Goal: Task Accomplishment & Management: Complete application form

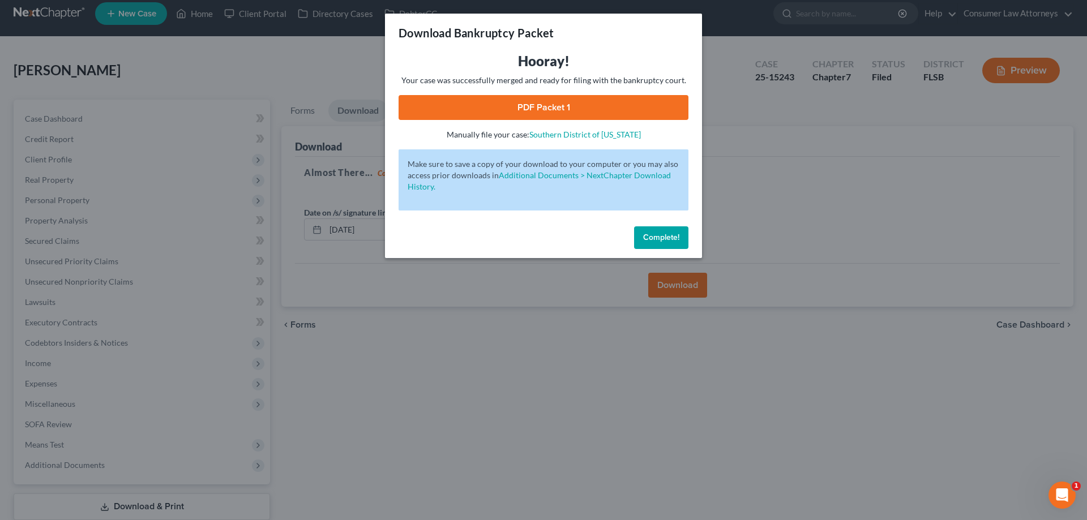
drag, startPoint x: 665, startPoint y: 241, endPoint x: 372, endPoint y: 194, distance: 296.9
click at [665, 241] on span "Complete!" at bounding box center [661, 238] width 36 height 10
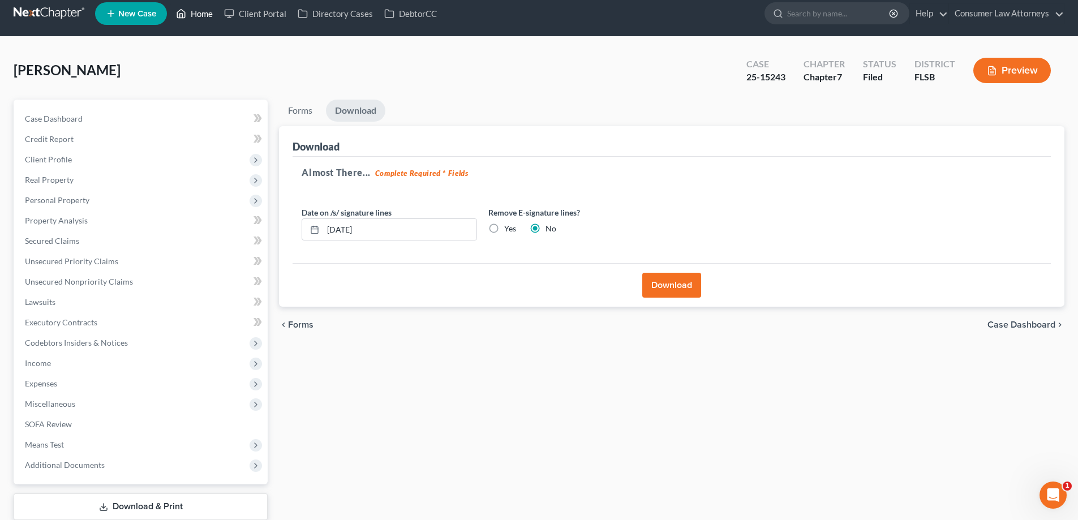
click at [199, 17] on link "Home" at bounding box center [194, 13] width 48 height 20
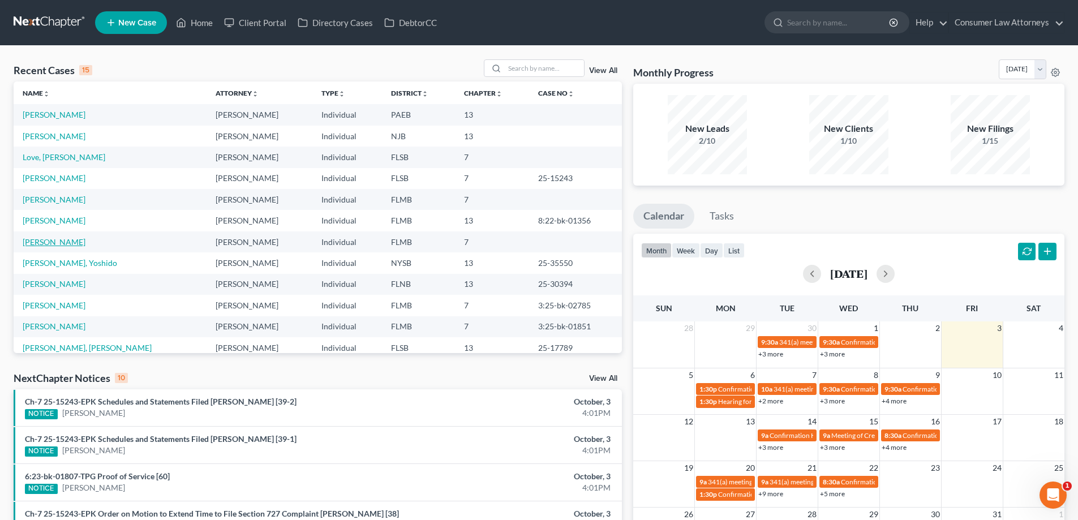
click at [42, 243] on link "[PERSON_NAME]" at bounding box center [54, 242] width 63 height 10
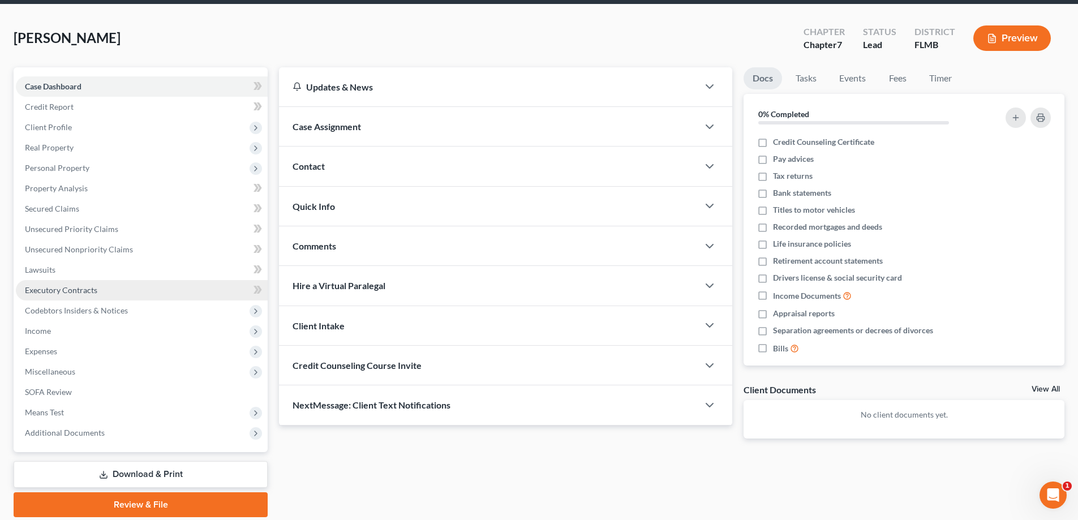
scroll to position [82, 0]
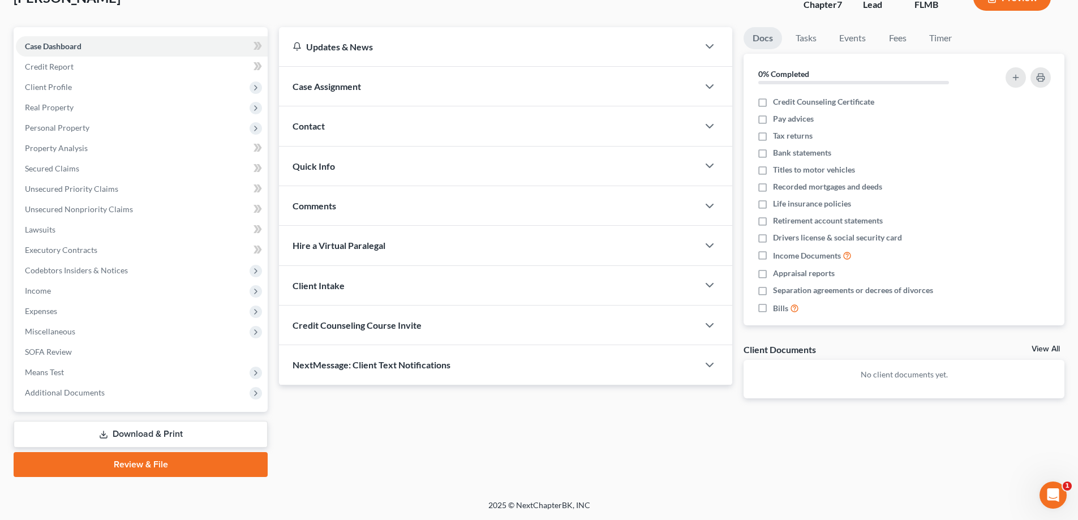
click at [147, 432] on link "Download & Print" at bounding box center [141, 434] width 254 height 27
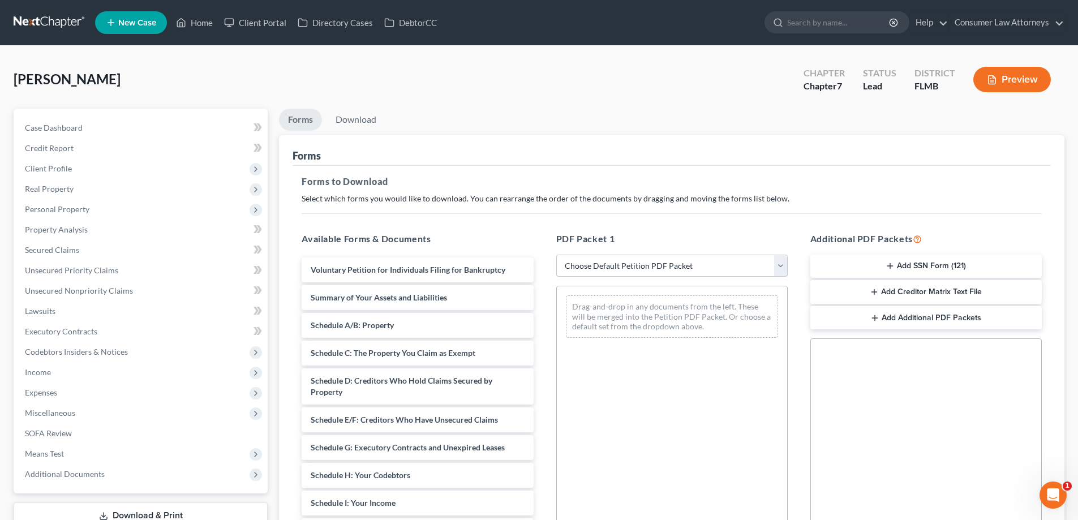
drag, startPoint x: 651, startPoint y: 268, endPoint x: 646, endPoint y: 275, distance: 9.3
click at [651, 268] on select "Choose Default Petition PDF Packet Complete Bankruptcy Petition (all forms and …" at bounding box center [672, 266] width 232 height 23
click at [556, 255] on select "Choose Default Petition PDF Packet Complete Bankruptcy Petition (all forms and …" at bounding box center [672, 266] width 232 height 23
click at [610, 267] on select "Choose Default Petition PDF Packet Complete Bankruptcy Petition (all forms and …" at bounding box center [672, 266] width 232 height 23
select select "0"
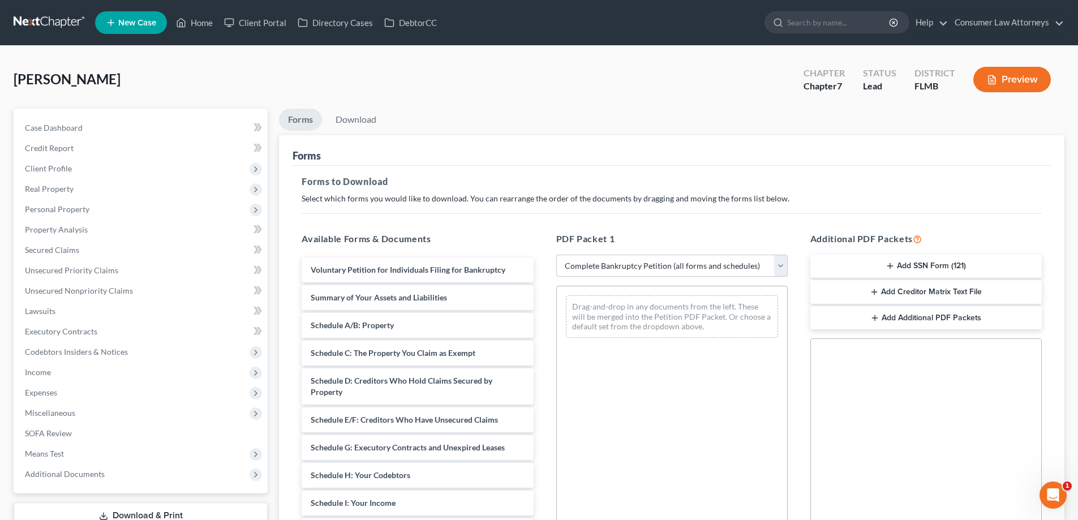
click at [556, 255] on select "Choose Default Petition PDF Packet Complete Bankruptcy Petition (all forms and …" at bounding box center [672, 266] width 232 height 23
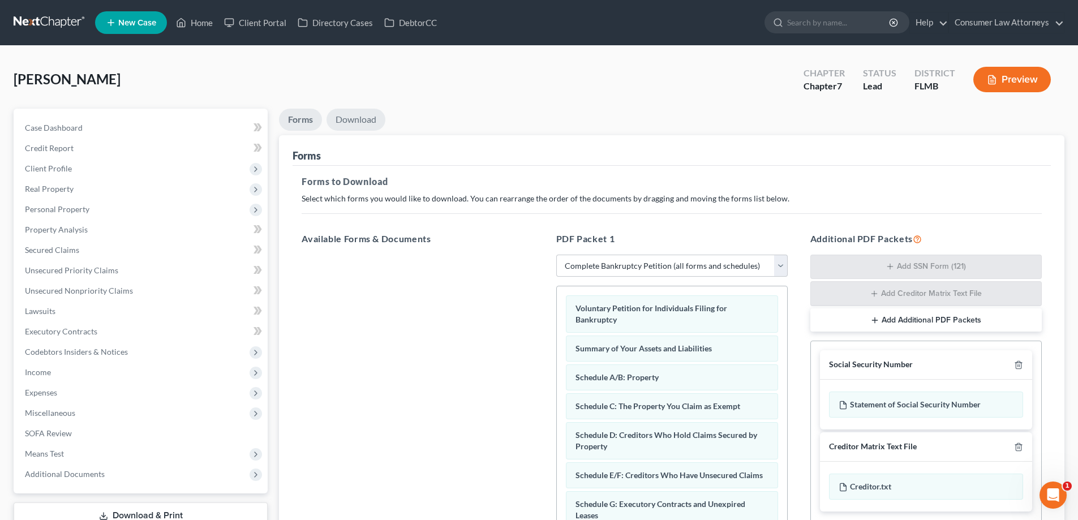
click at [370, 126] on link "Download" at bounding box center [356, 120] width 59 height 22
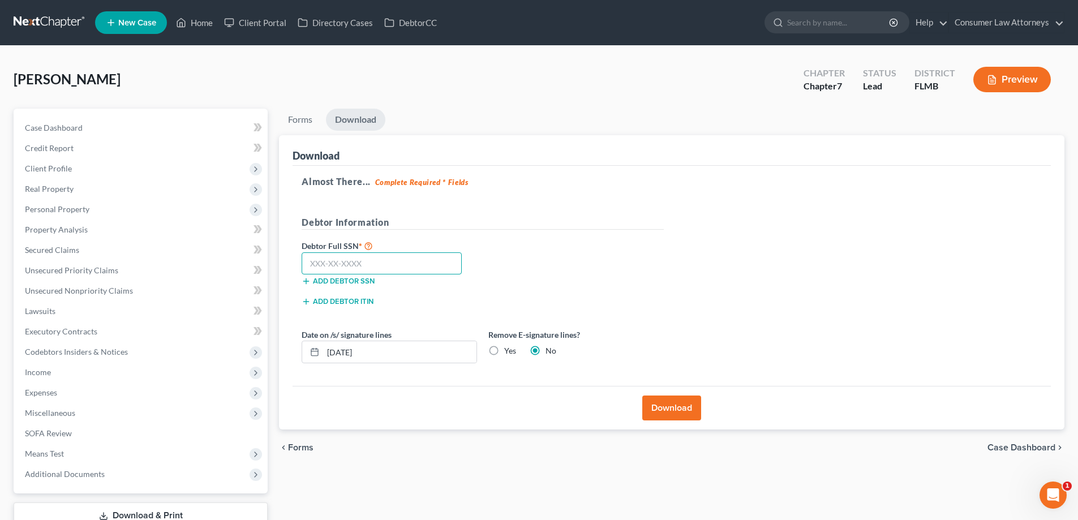
click at [371, 258] on input "text" at bounding box center [382, 263] width 160 height 23
type input "424-25-6107"
click at [669, 408] on button "Download" at bounding box center [671, 408] width 59 height 25
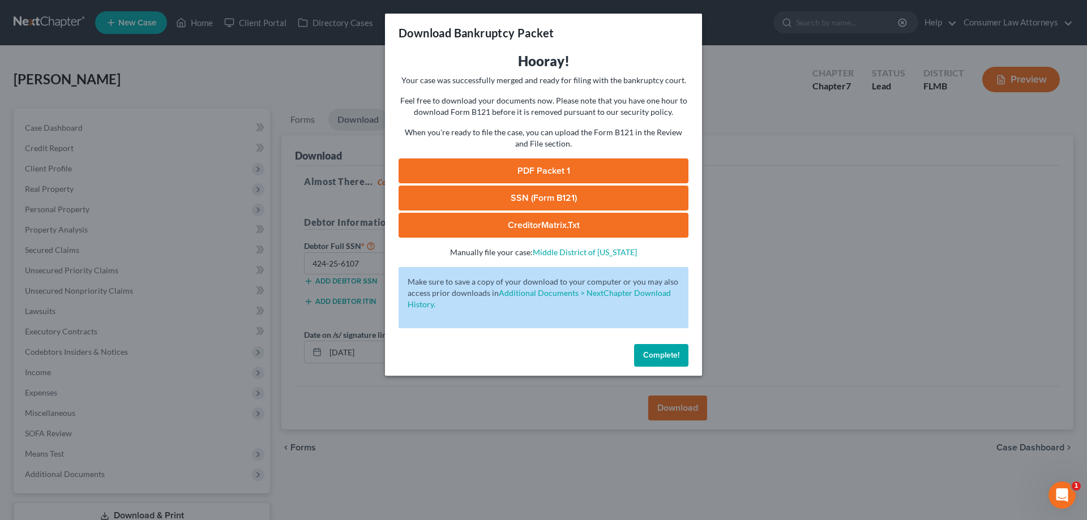
click at [658, 202] on link "SSN (Form B121)" at bounding box center [543, 198] width 290 height 25
click at [679, 354] on button "Complete!" at bounding box center [661, 355] width 54 height 23
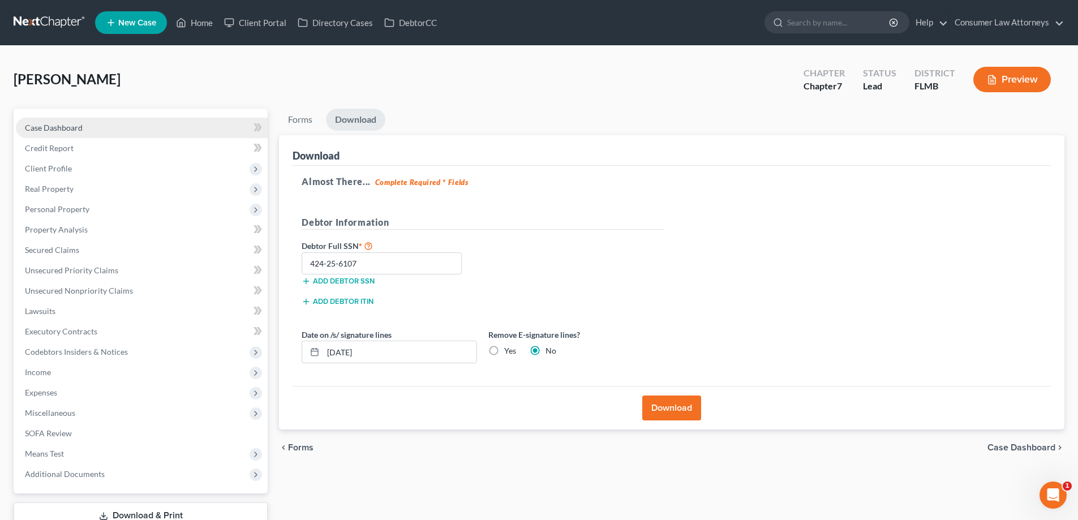
click at [61, 125] on span "Case Dashboard" at bounding box center [54, 128] width 58 height 10
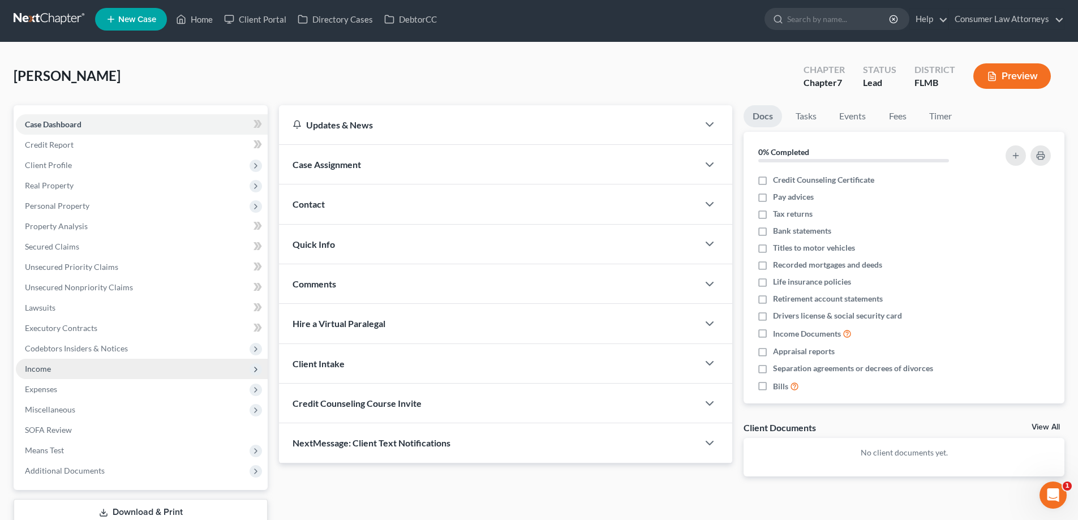
scroll to position [82, 0]
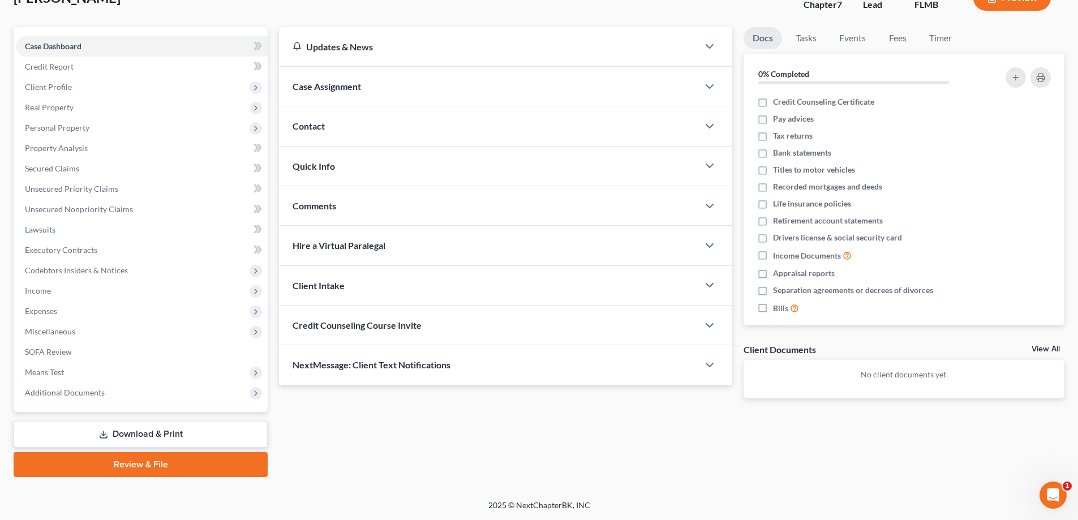
click at [123, 463] on link "Review & File" at bounding box center [141, 464] width 254 height 25
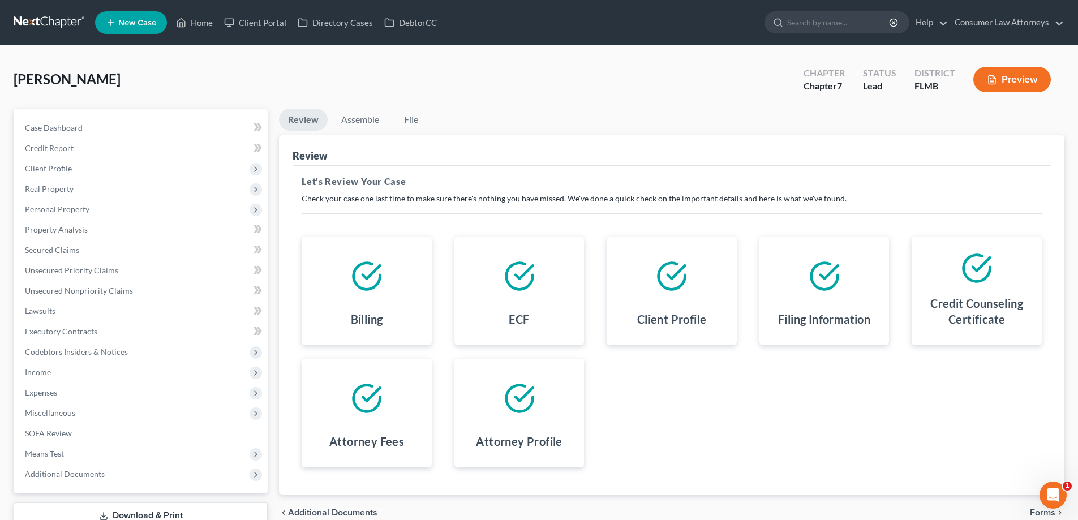
scroll to position [57, 0]
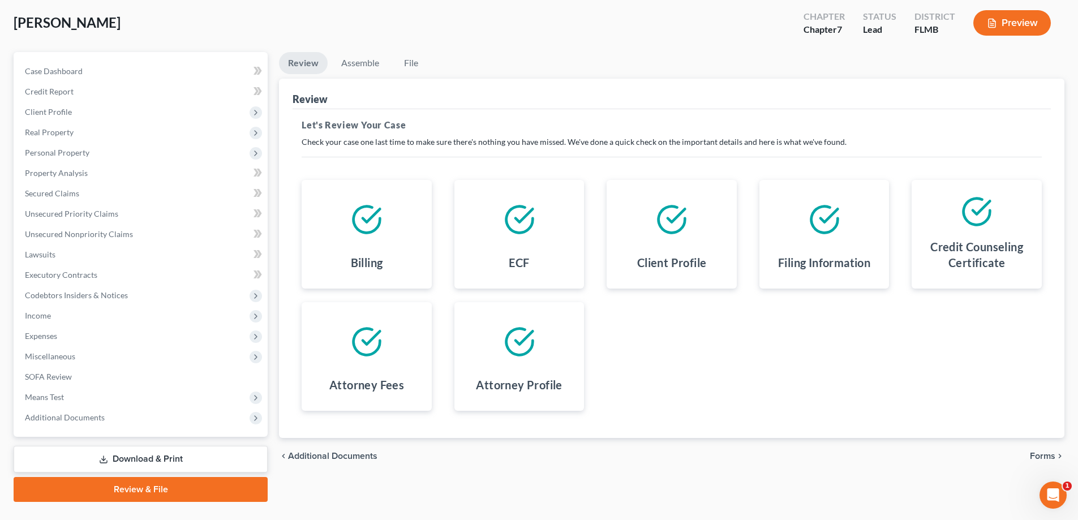
click at [1041, 459] on span "Forms" at bounding box center [1042, 456] width 25 height 9
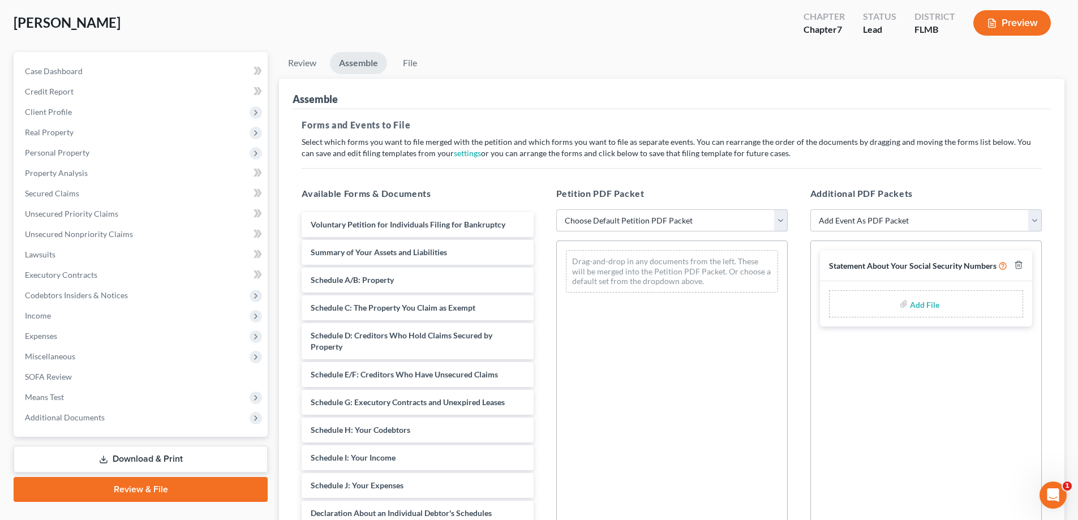
click at [634, 226] on select "Choose Default Petition PDF Packet Complete Bankruptcy Petition (all forms and …" at bounding box center [672, 220] width 232 height 23
select select "0"
click at [556, 209] on select "Choose Default Petition PDF Packet Complete Bankruptcy Petition (all forms and …" at bounding box center [672, 220] width 232 height 23
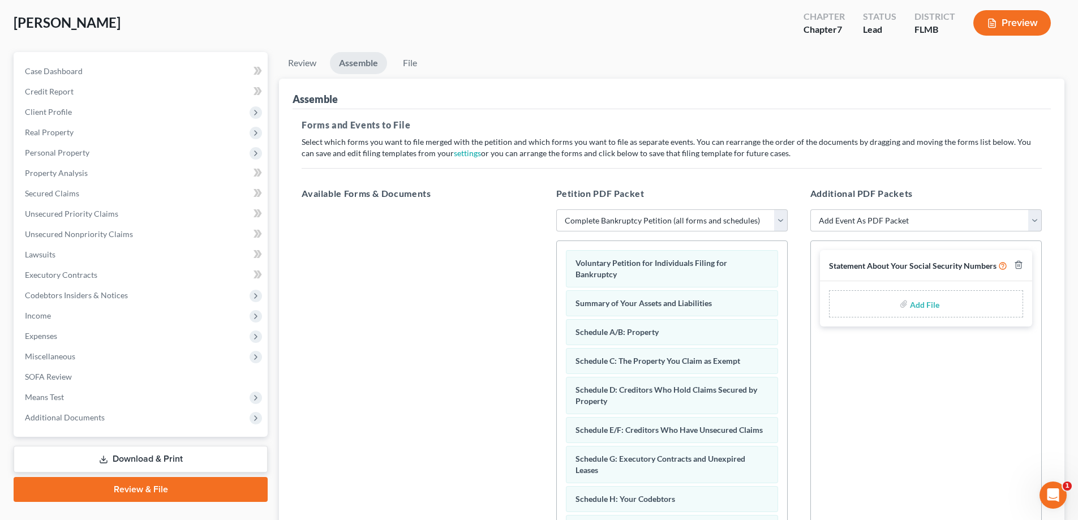
click at [947, 305] on div "Add File" at bounding box center [926, 303] width 194 height 27
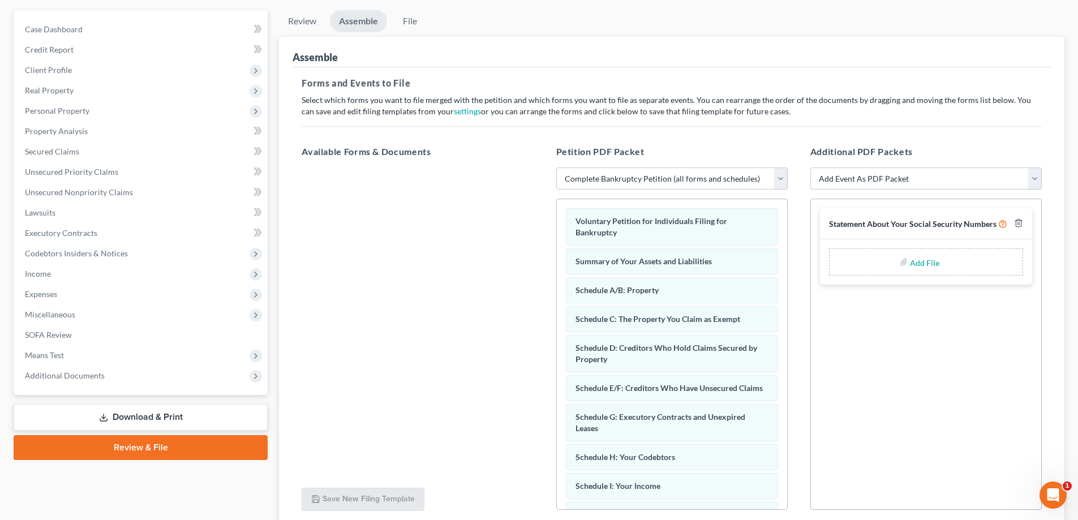
scroll to position [77, 0]
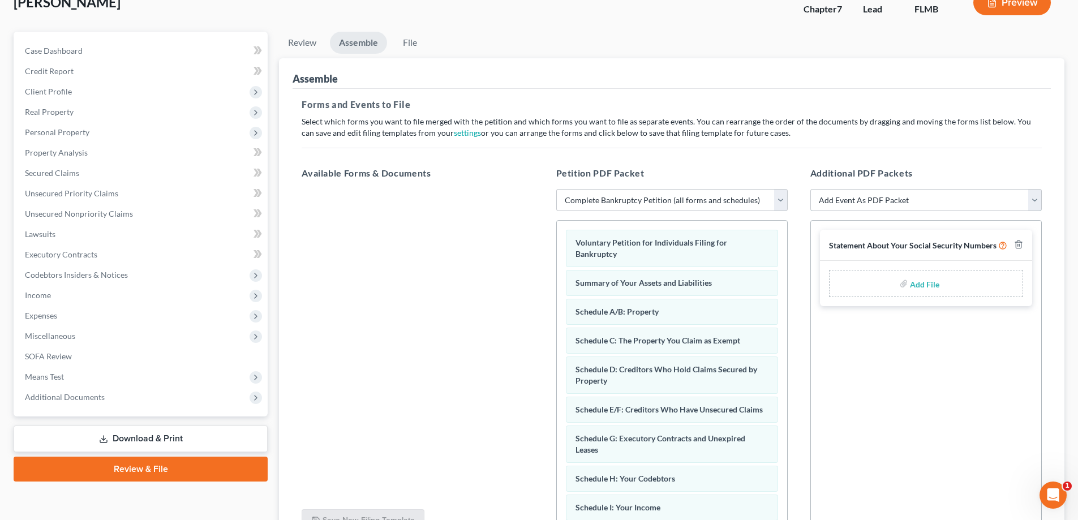
click at [890, 195] on select "Add Event As PDF Packet Amended Creditor Matrix (Fee)- Only use when no separat…" at bounding box center [927, 200] width 232 height 23
drag, startPoint x: 914, startPoint y: 141, endPoint x: 932, endPoint y: 101, distance: 44.3
click at [914, 141] on div "Forms and Events to File Select which forms you want to file merged with the pe…" at bounding box center [672, 322] width 758 height 466
click at [916, 286] on input "file" at bounding box center [923, 283] width 27 height 20
type input "C:\fakepath\Statement of SS.pdf"
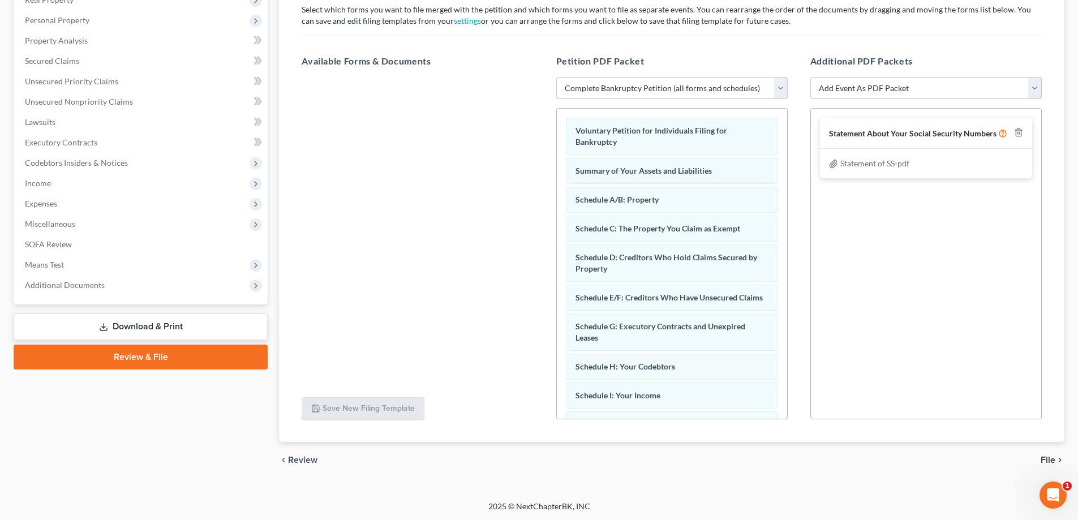
scroll to position [190, 0]
click at [1046, 459] on span "File" at bounding box center [1048, 459] width 15 height 9
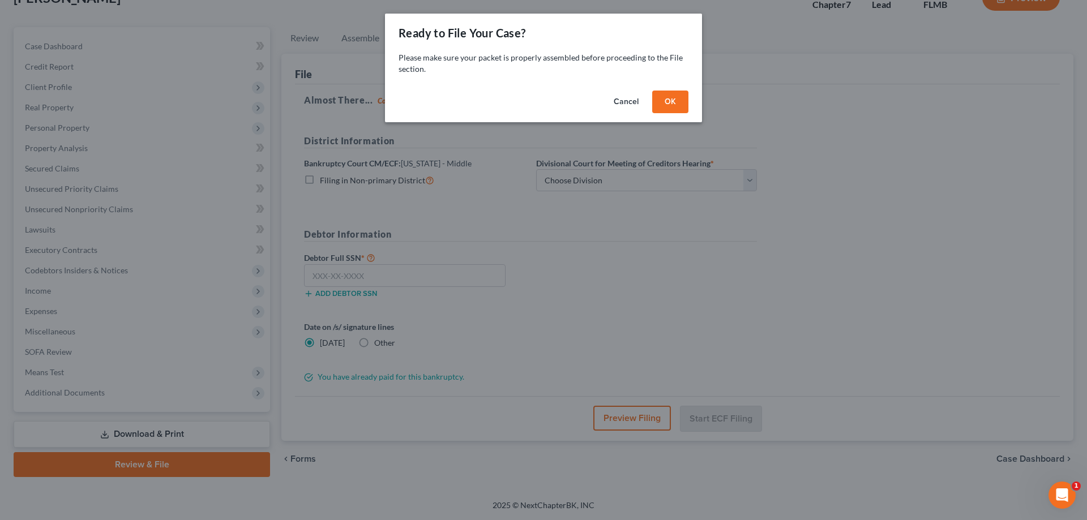
click at [666, 106] on button "OK" at bounding box center [670, 102] width 36 height 23
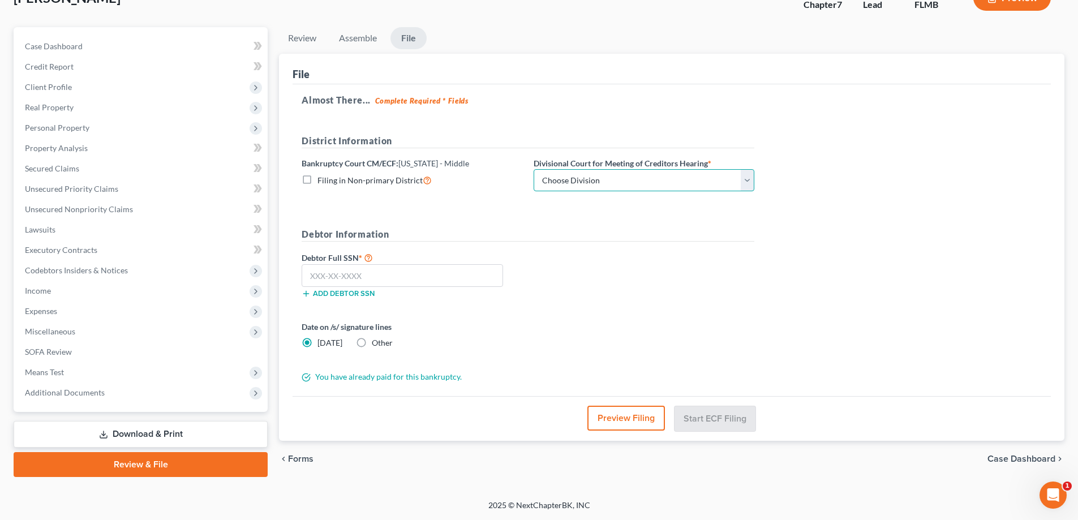
drag, startPoint x: 661, startPoint y: 179, endPoint x: 521, endPoint y: 200, distance: 141.5
click at [658, 179] on select "Choose Division [GEOGRAPHIC_DATA][PERSON_NAME] [GEOGRAPHIC_DATA] [GEOGRAPHIC_DA…" at bounding box center [644, 180] width 221 height 23
select select "3"
click at [534, 169] on select "Choose Division [GEOGRAPHIC_DATA][PERSON_NAME] [GEOGRAPHIC_DATA] [GEOGRAPHIC_DA…" at bounding box center [644, 180] width 221 height 23
click at [474, 276] on input "text" at bounding box center [403, 275] width 202 height 23
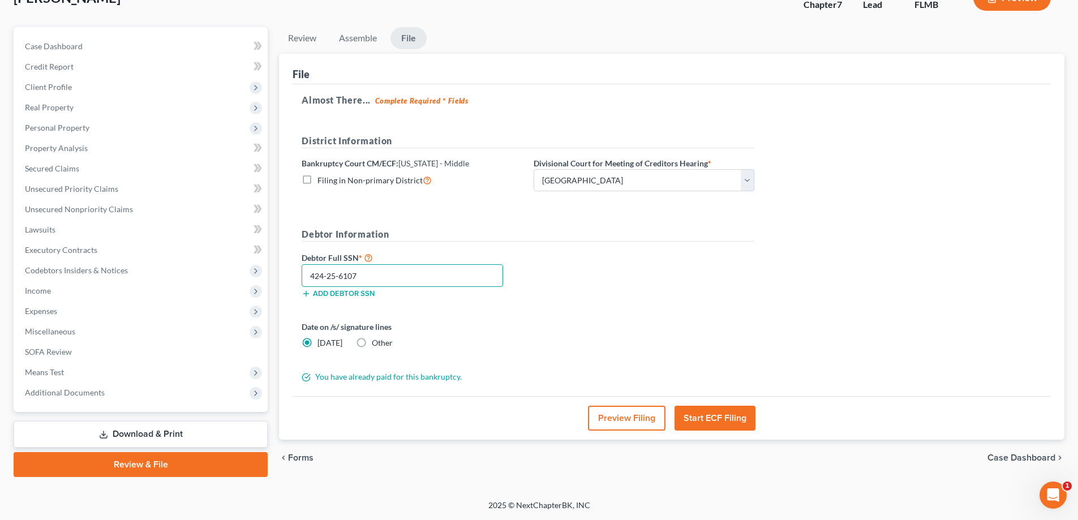
type input "424-25-6107"
click at [561, 285] on div "Debtor Full SSN * 424-25-6107 Add debtor SSN" at bounding box center [528, 279] width 464 height 57
click at [721, 422] on button "Start ECF Filing" at bounding box center [715, 418] width 81 height 25
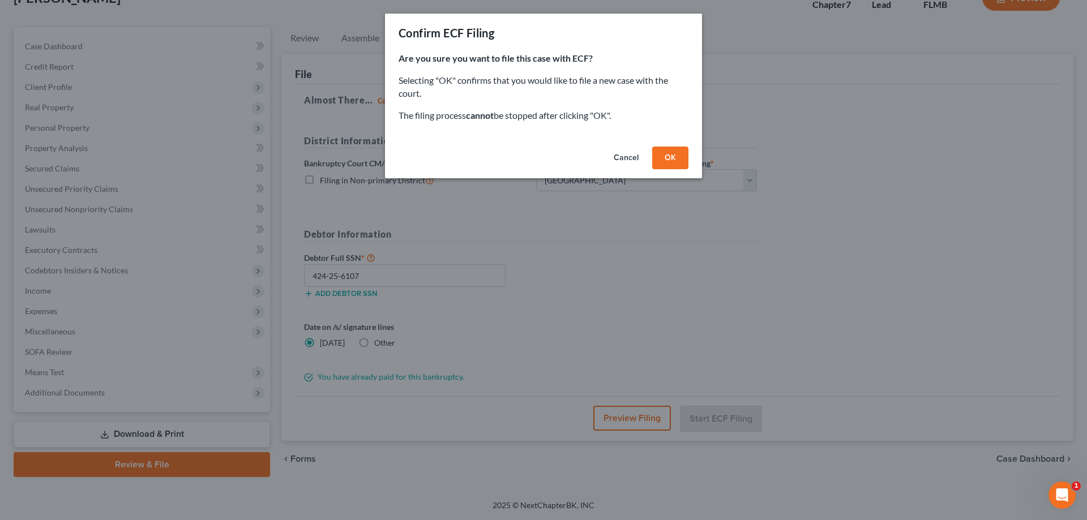
click at [678, 150] on button "OK" at bounding box center [670, 158] width 36 height 23
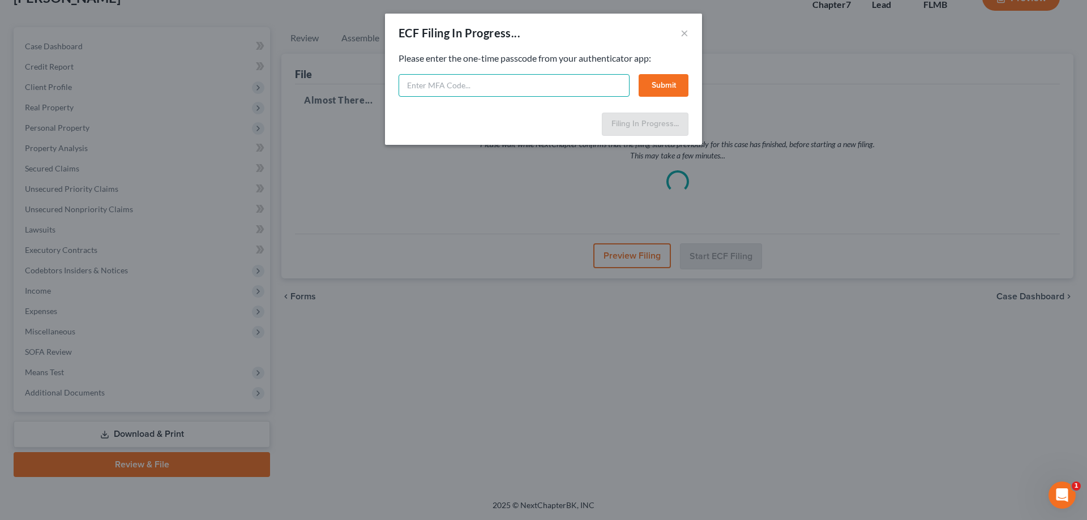
click at [613, 91] on input "text" at bounding box center [513, 85] width 231 height 23
type input "119246"
click at [679, 95] on button "Submit" at bounding box center [663, 85] width 50 height 23
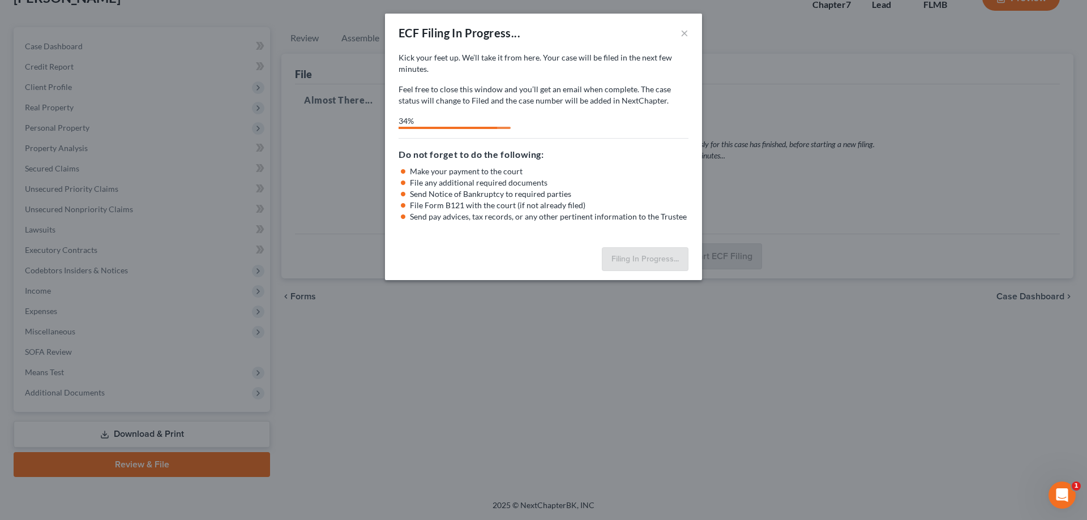
select select "3"
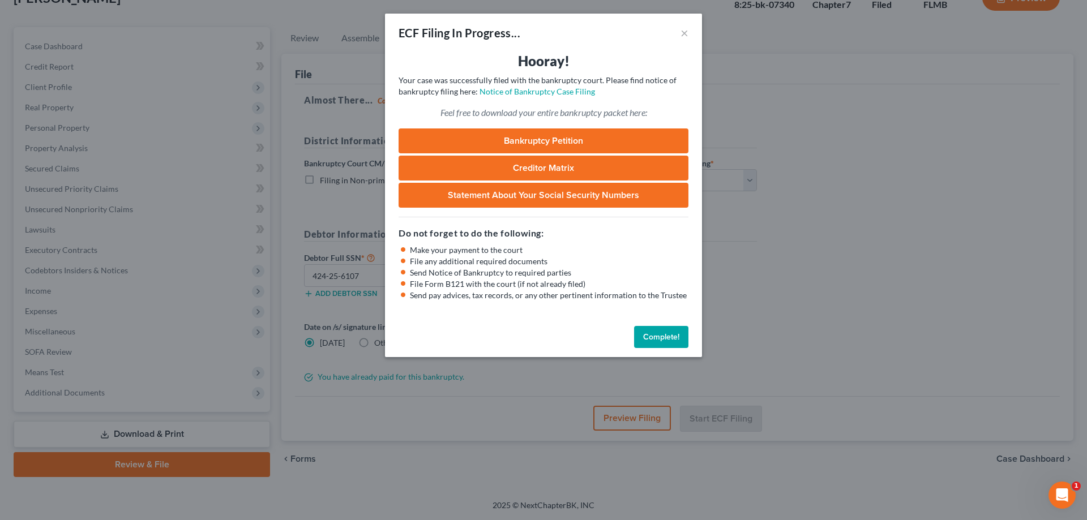
click at [655, 339] on button "Complete!" at bounding box center [661, 337] width 54 height 23
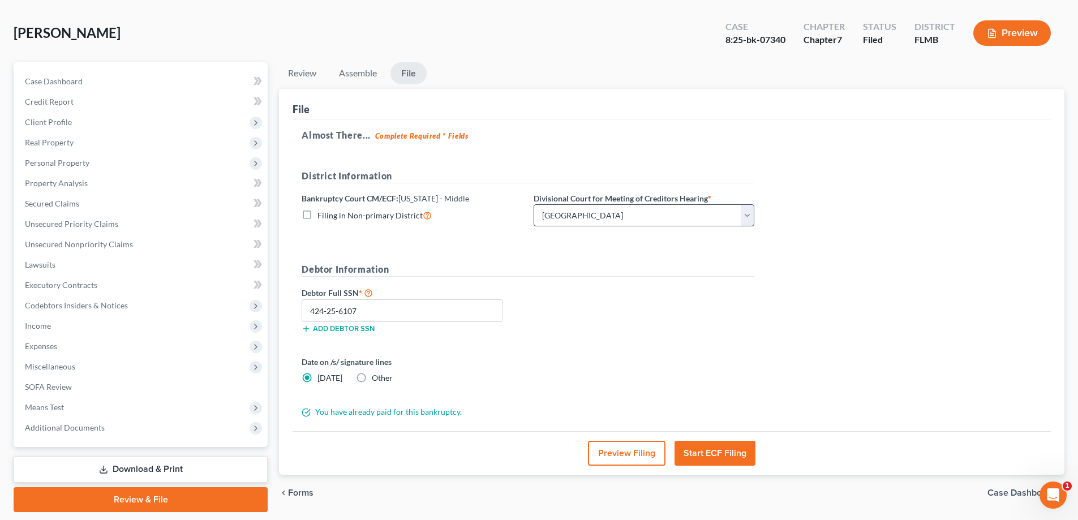
scroll to position [0, 0]
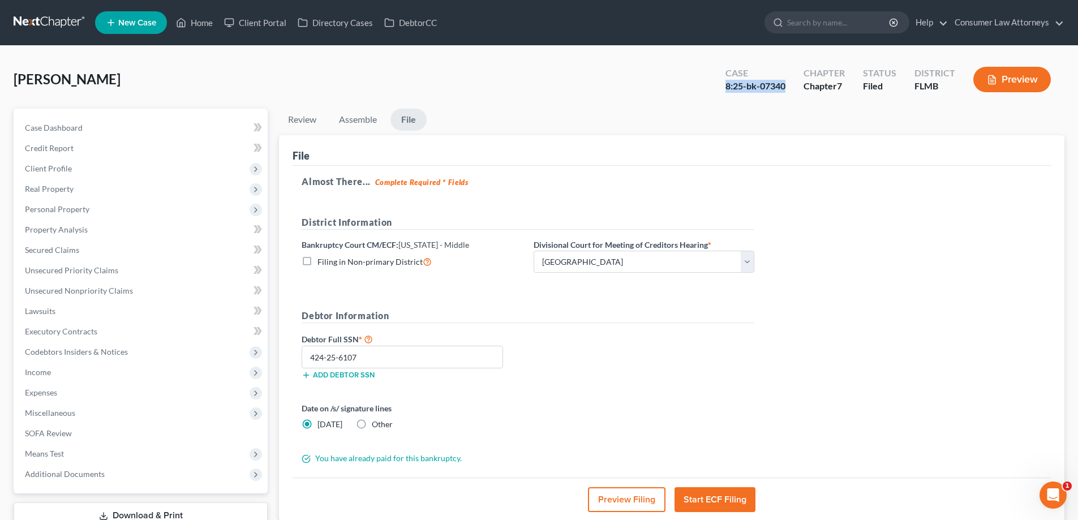
drag, startPoint x: 794, startPoint y: 86, endPoint x: 724, endPoint y: 91, distance: 69.8
click at [724, 91] on div "Case 8:25-bk-07340" at bounding box center [756, 80] width 78 height 33
copy div "8:25-bk-07340"
click at [204, 25] on link "Home" at bounding box center [194, 22] width 48 height 20
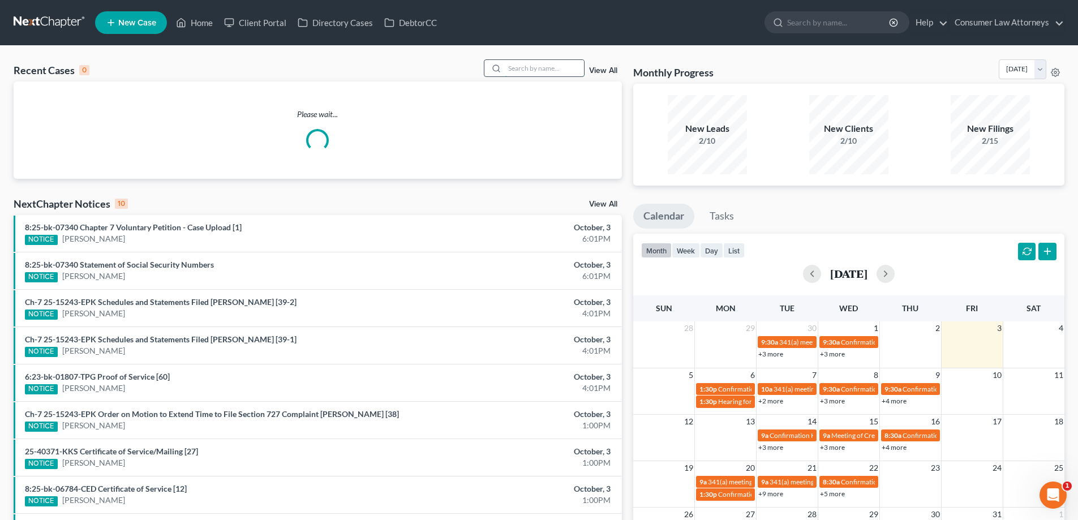
click at [525, 67] on input "search" at bounding box center [544, 68] width 79 height 16
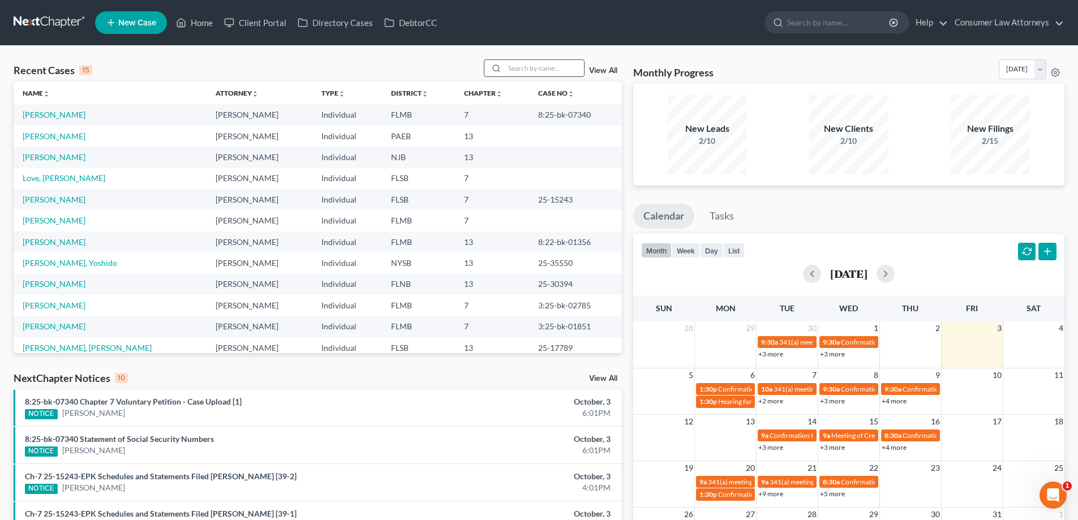
click at [543, 71] on input "search" at bounding box center [544, 68] width 79 height 16
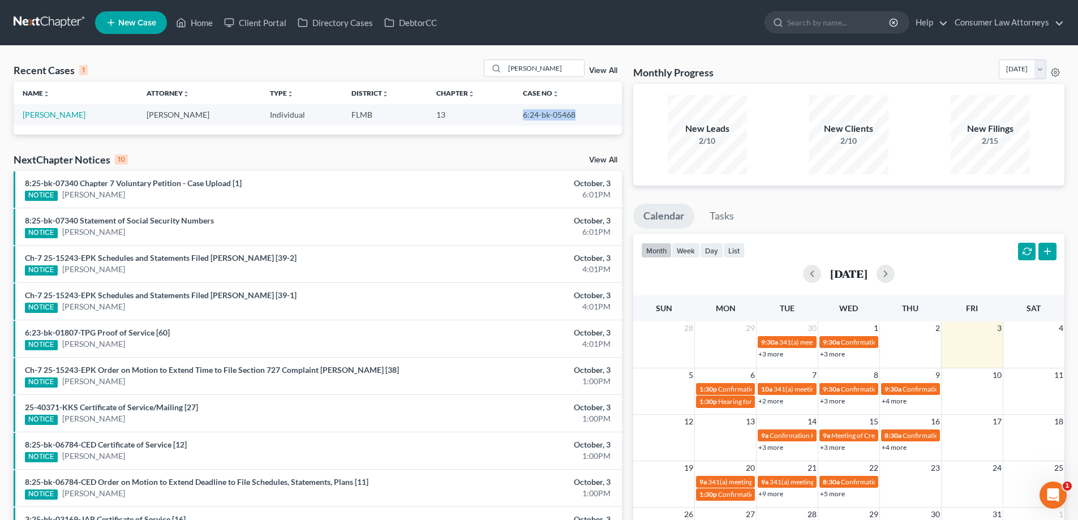
drag, startPoint x: 585, startPoint y: 115, endPoint x: 511, endPoint y: 115, distance: 74.7
click at [503, 115] on tr "[PERSON_NAME] [PERSON_NAME] Individual FLMB 13 6:24-bk-05468" at bounding box center [318, 114] width 608 height 21
copy tr "6:24-bk-05468"
drag, startPoint x: 533, startPoint y: 68, endPoint x: 480, endPoint y: 68, distance: 53.2
click at [480, 68] on div "Recent Cases 1 [PERSON_NAME] View All" at bounding box center [318, 70] width 608 height 22
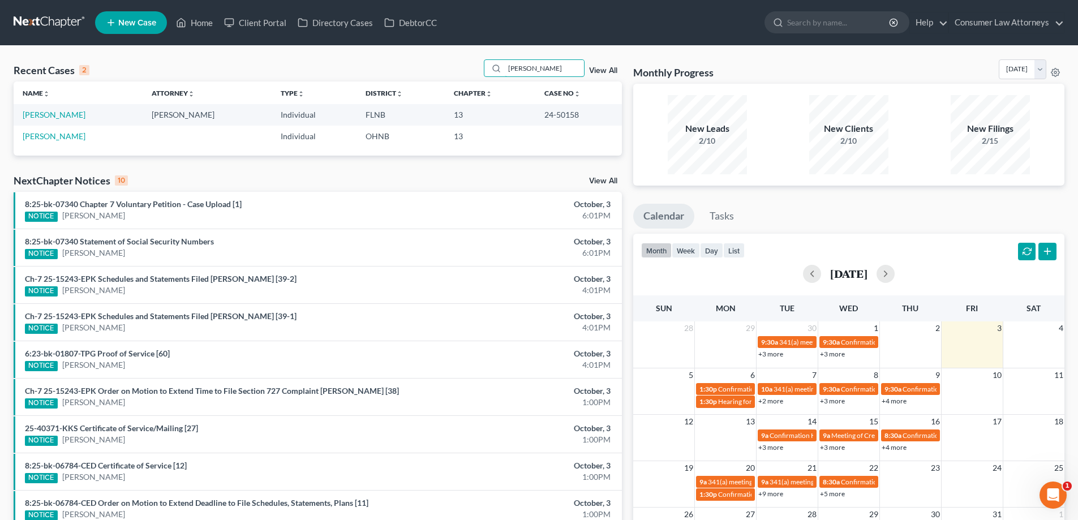
type input "[PERSON_NAME]"
drag, startPoint x: 573, startPoint y: 116, endPoint x: 539, endPoint y: 116, distance: 34.5
click at [539, 116] on td "24-50158" at bounding box center [578, 114] width 87 height 21
copy td "24-50158"
